Goal: Find specific page/section: Find specific page/section

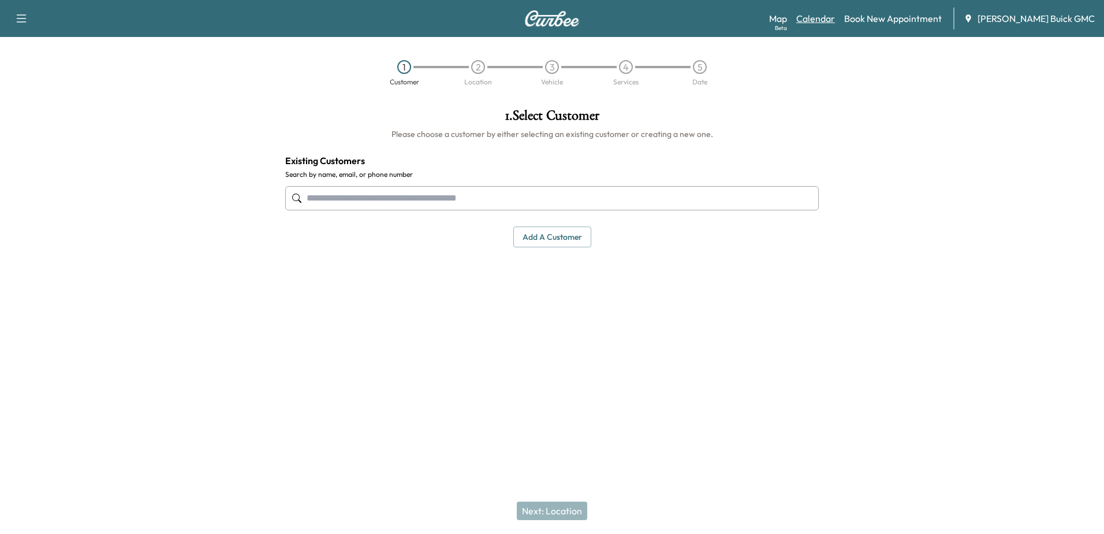
click at [830, 20] on link "Calendar" at bounding box center [815, 19] width 39 height 14
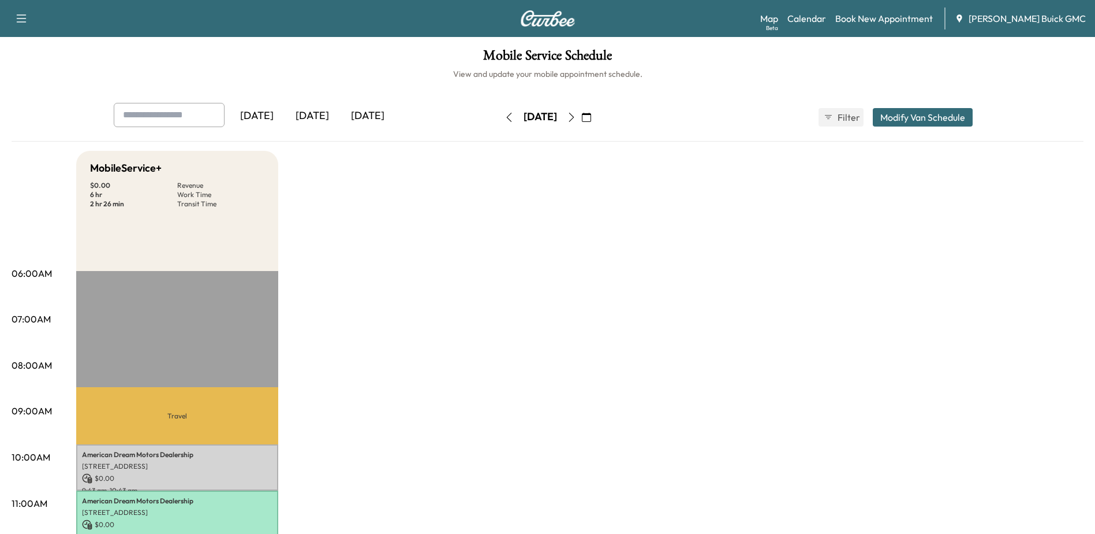
click at [576, 120] on icon "button" at bounding box center [571, 117] width 9 height 9
